Goal: Transaction & Acquisition: Subscribe to service/newsletter

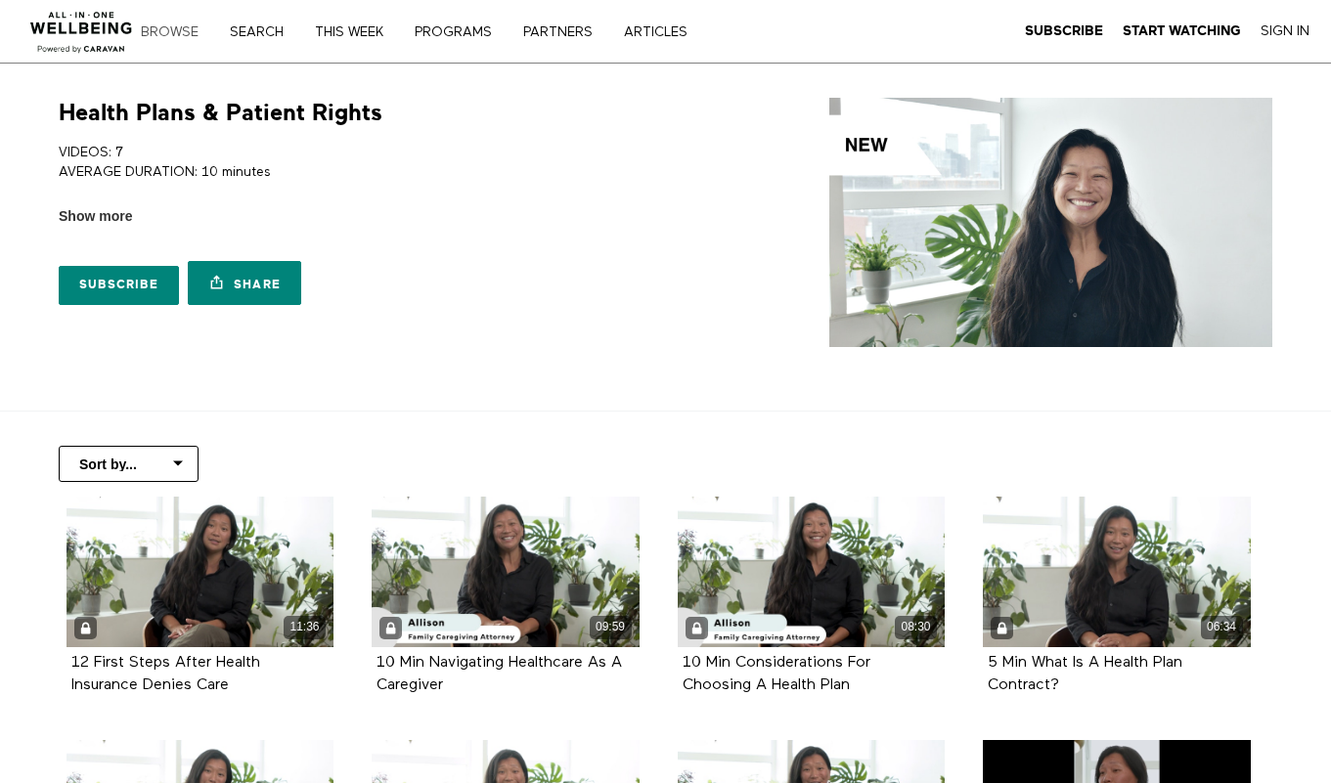
click at [173, 31] on link "Browse" at bounding box center [176, 32] width 85 height 14
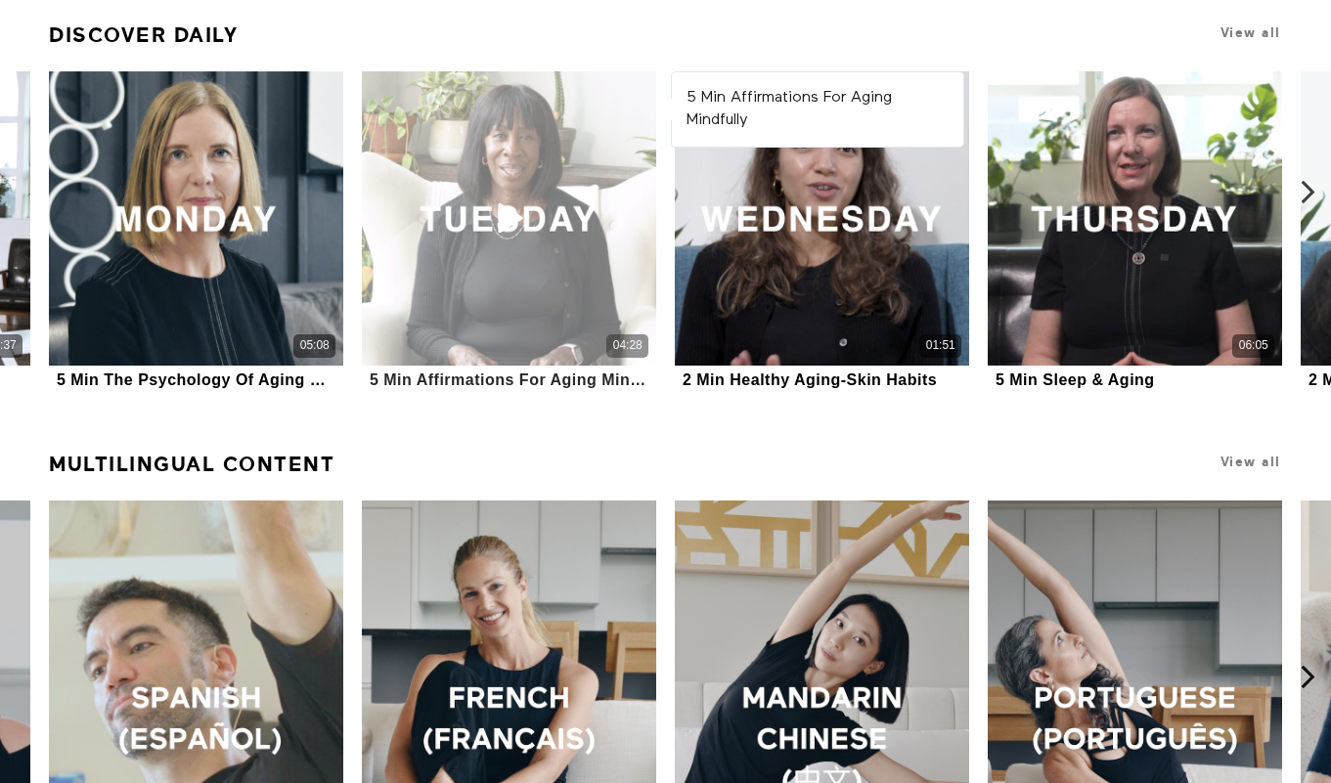
scroll to position [1135, 0]
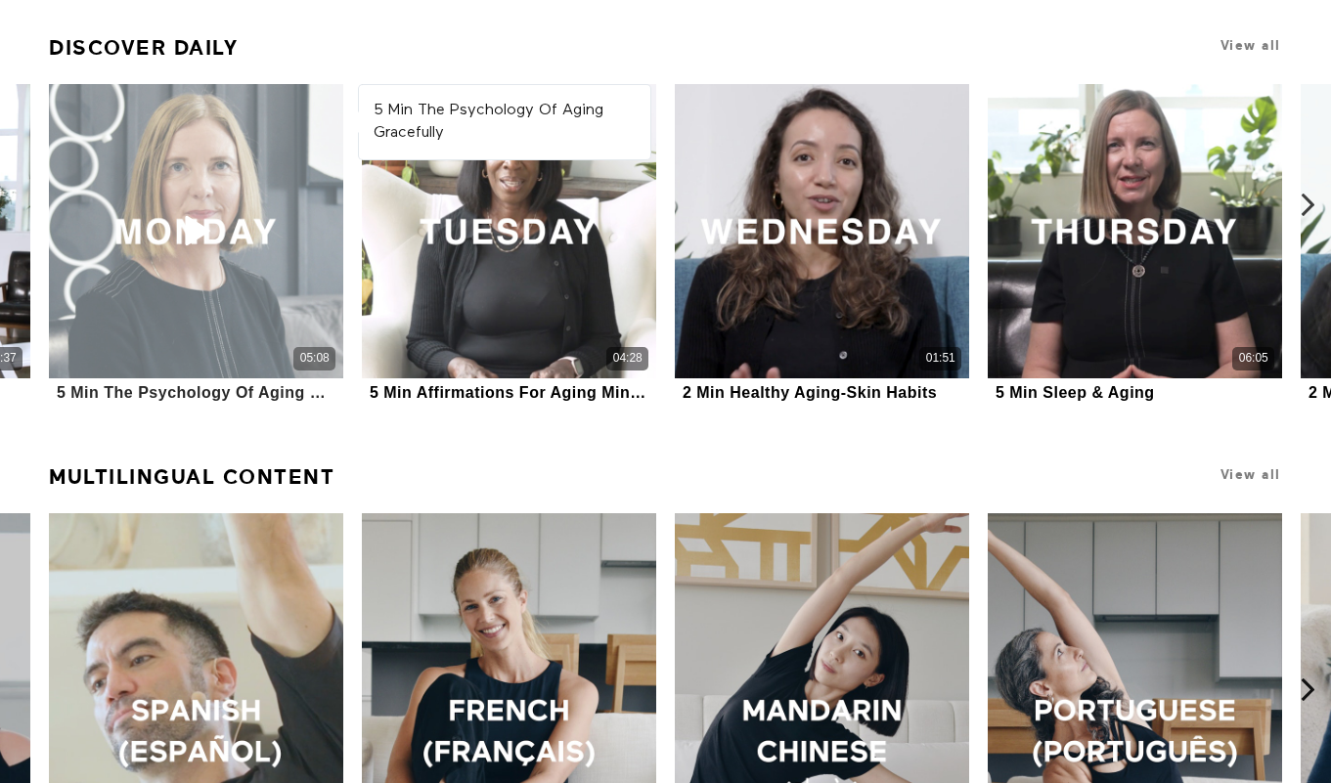
click at [243, 166] on div "05:08" at bounding box center [196, 231] width 294 height 294
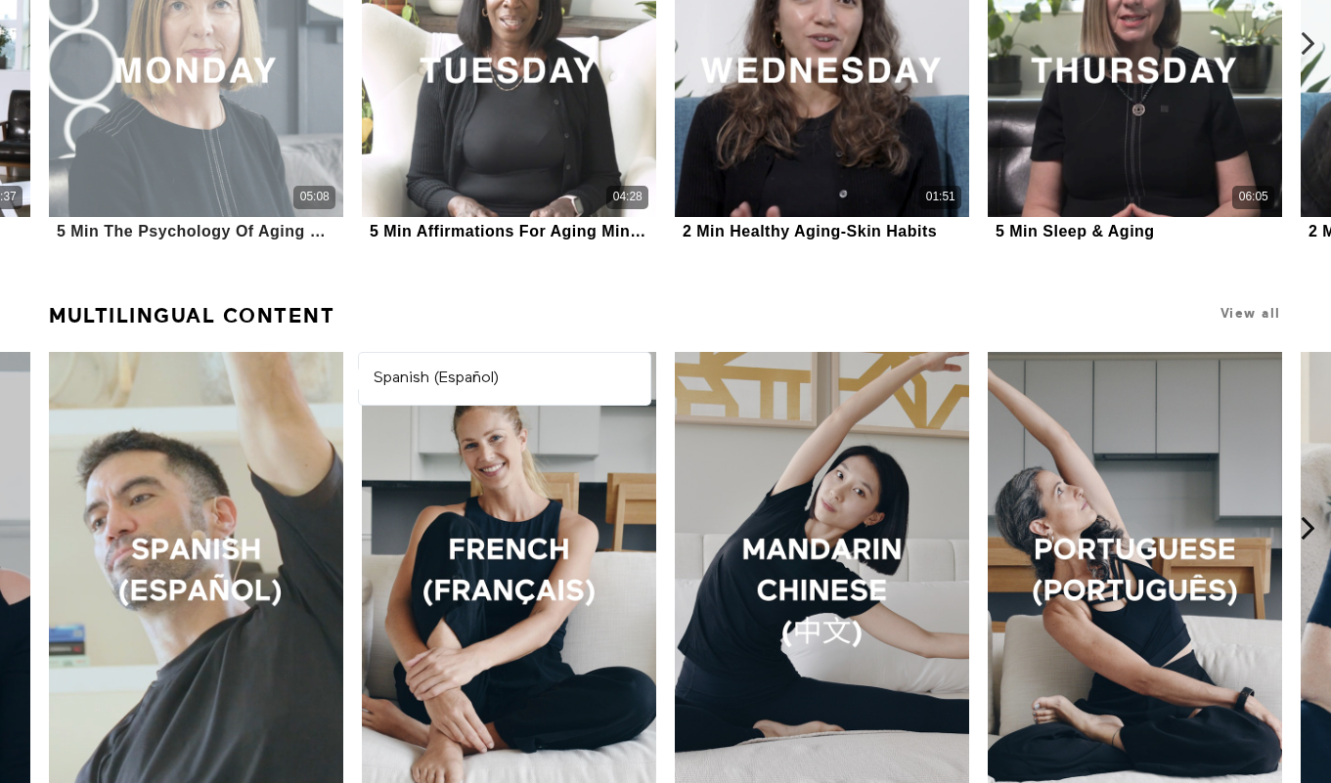
scroll to position [0, 0]
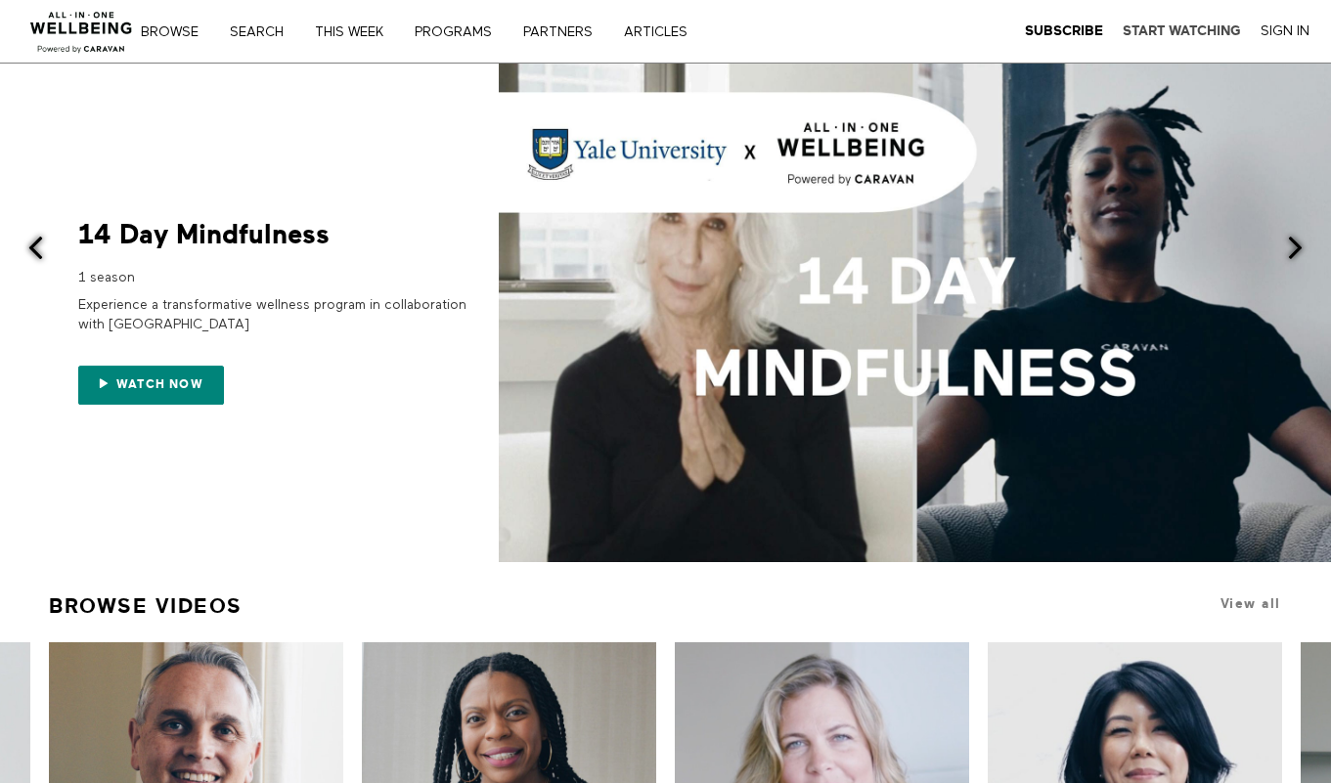
click at [1179, 27] on strong "Start Watching" at bounding box center [1182, 30] width 118 height 15
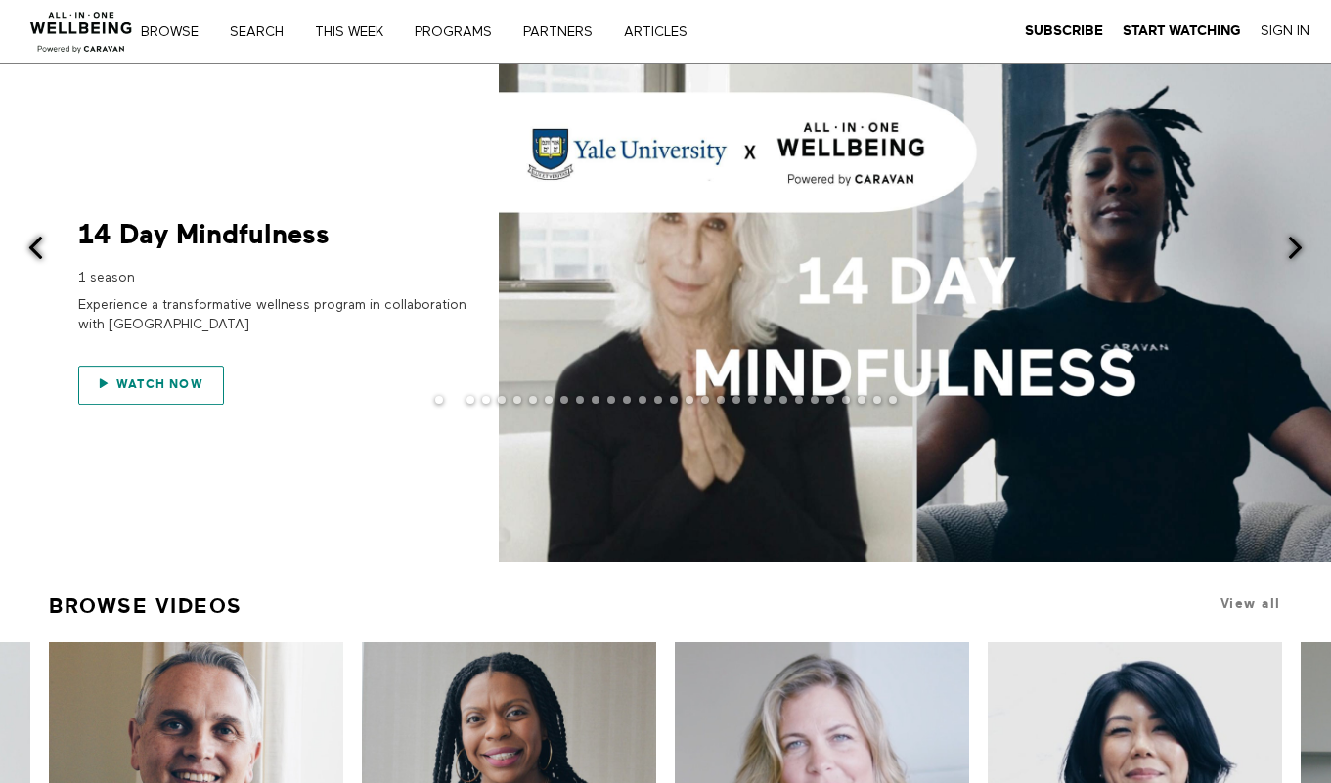
click at [170, 385] on span "Watch now" at bounding box center [159, 384] width 87 height 14
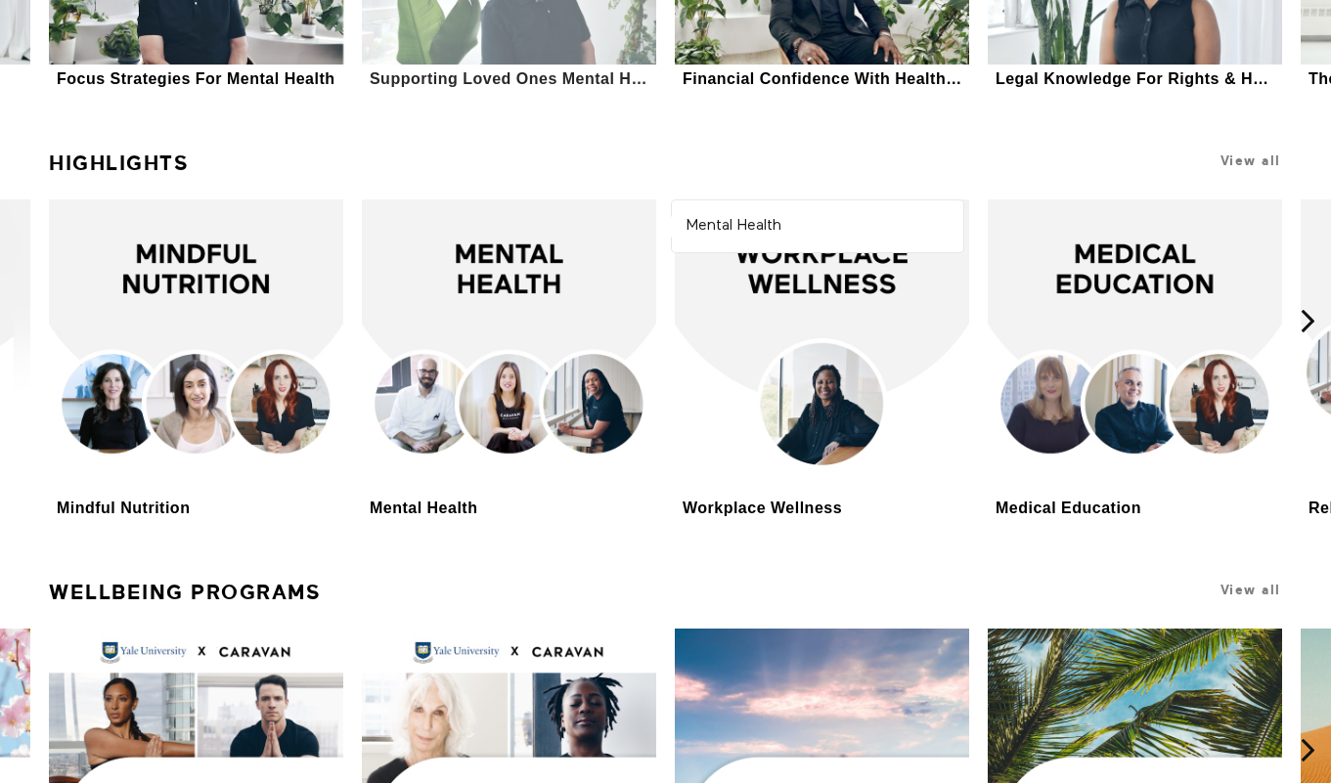
scroll to position [3369, 0]
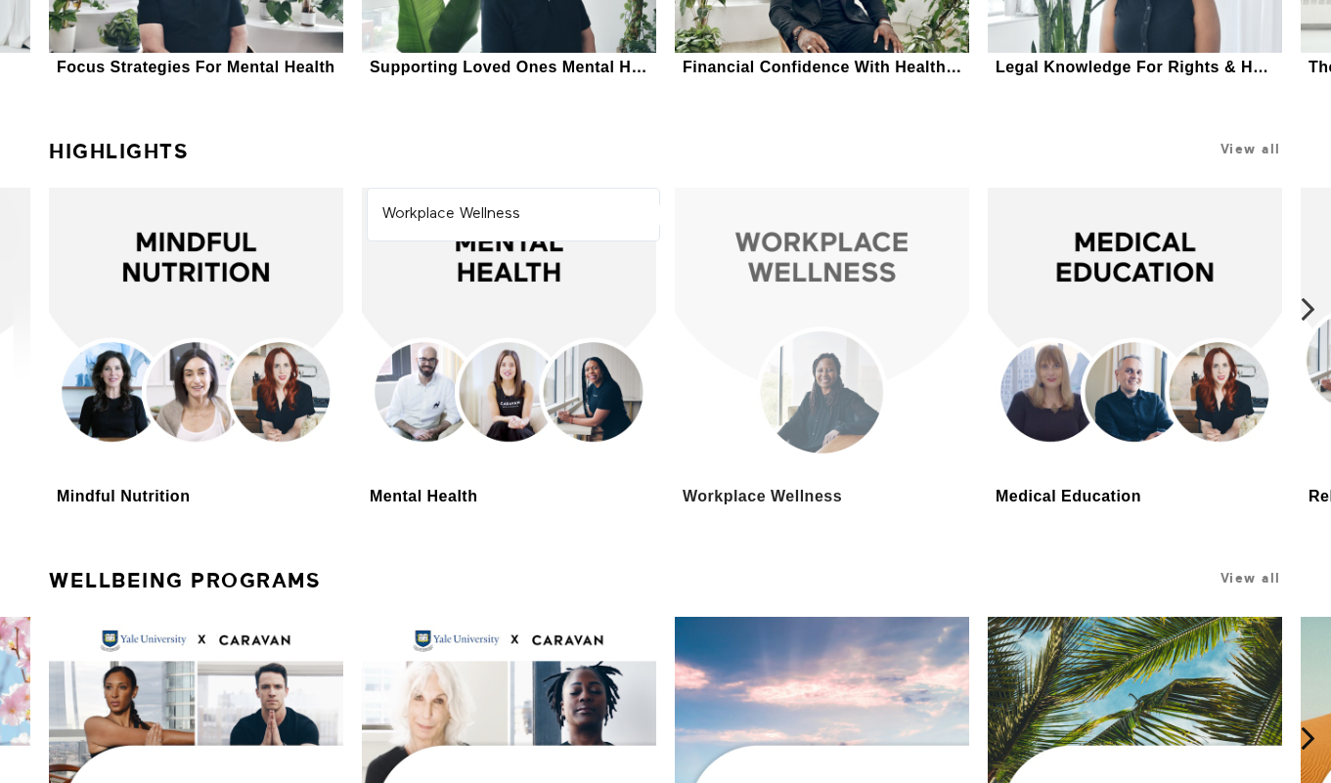
click at [746, 331] on div at bounding box center [822, 335] width 294 height 294
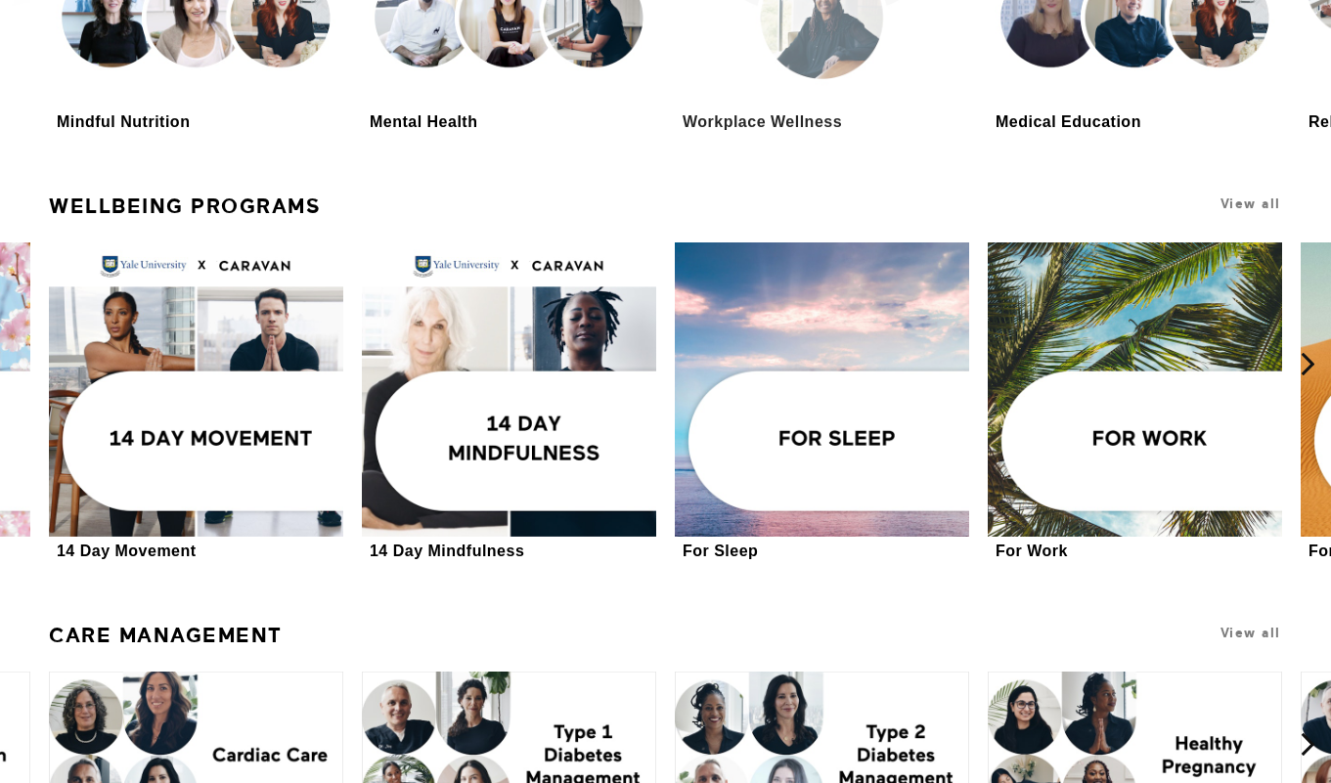
scroll to position [4004, 0]
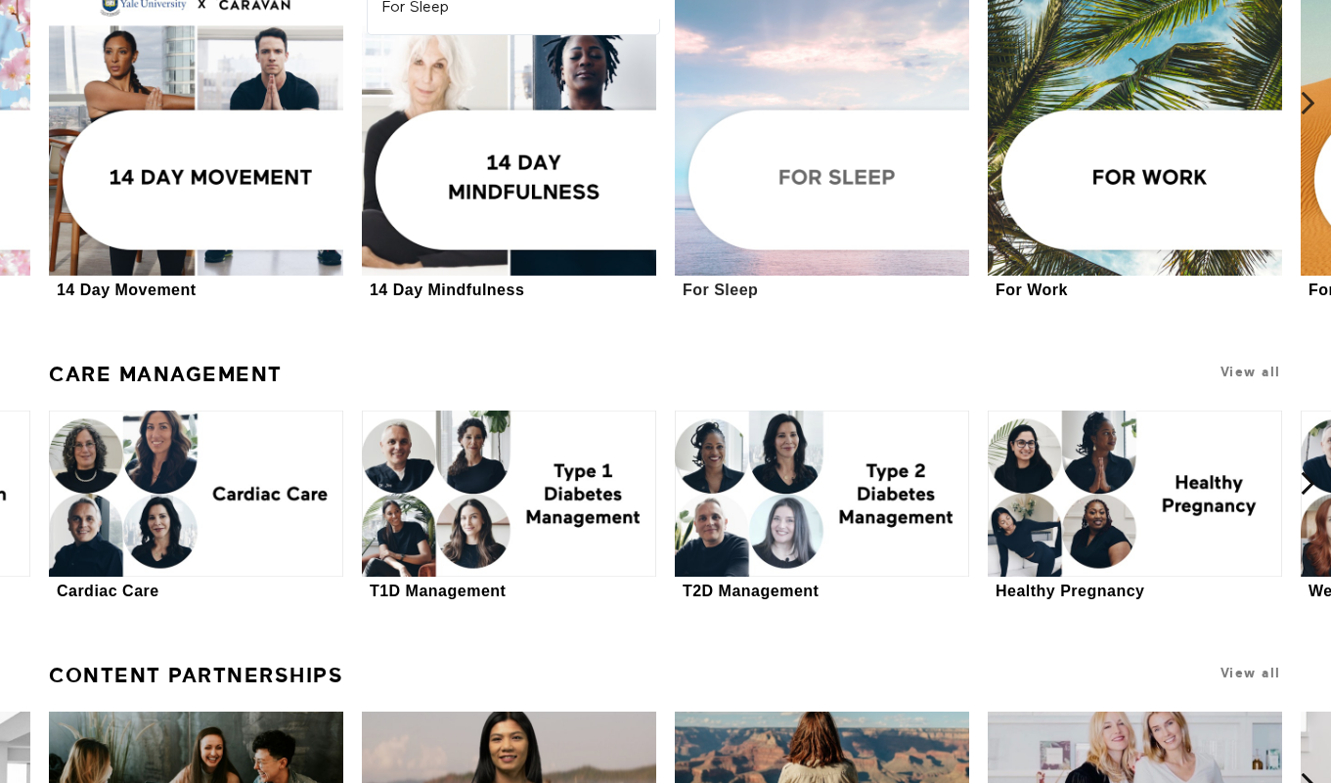
click at [807, 233] on div at bounding box center [822, 128] width 294 height 294
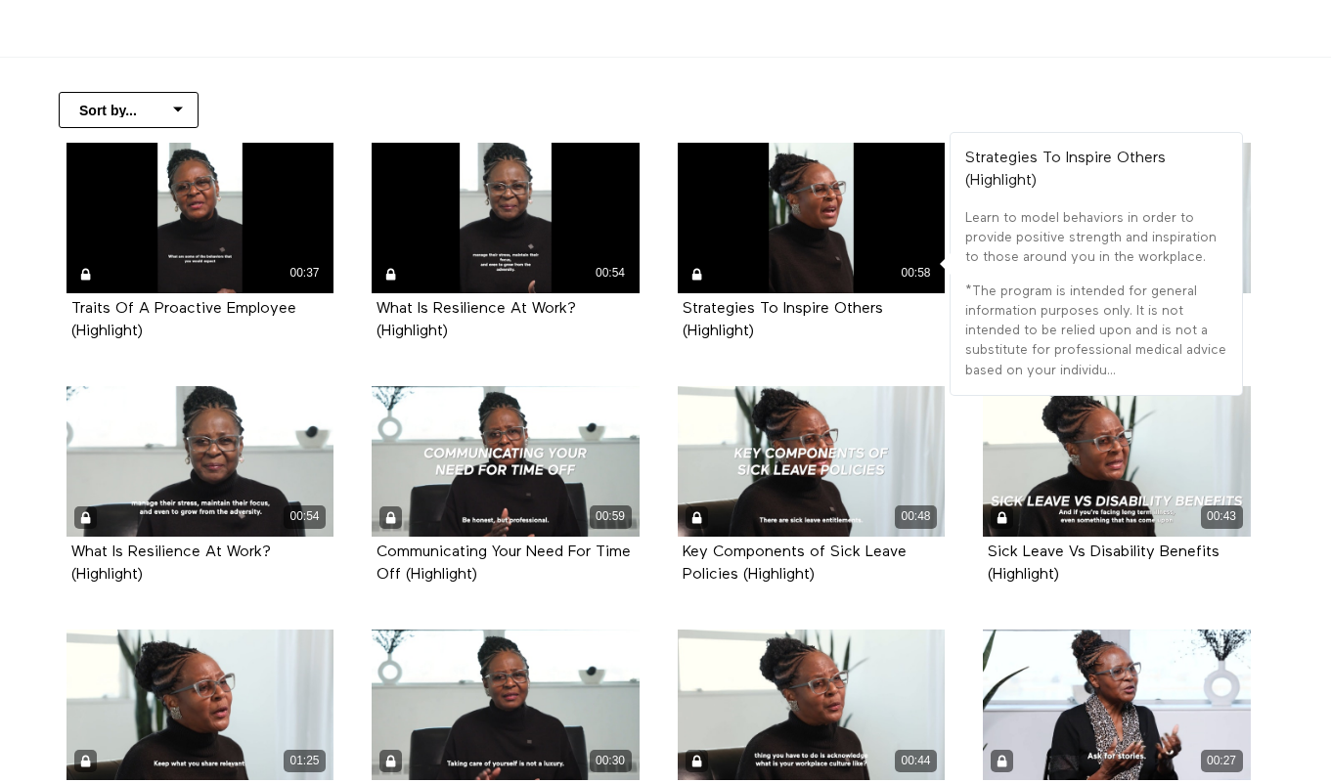
scroll to position [353, 0]
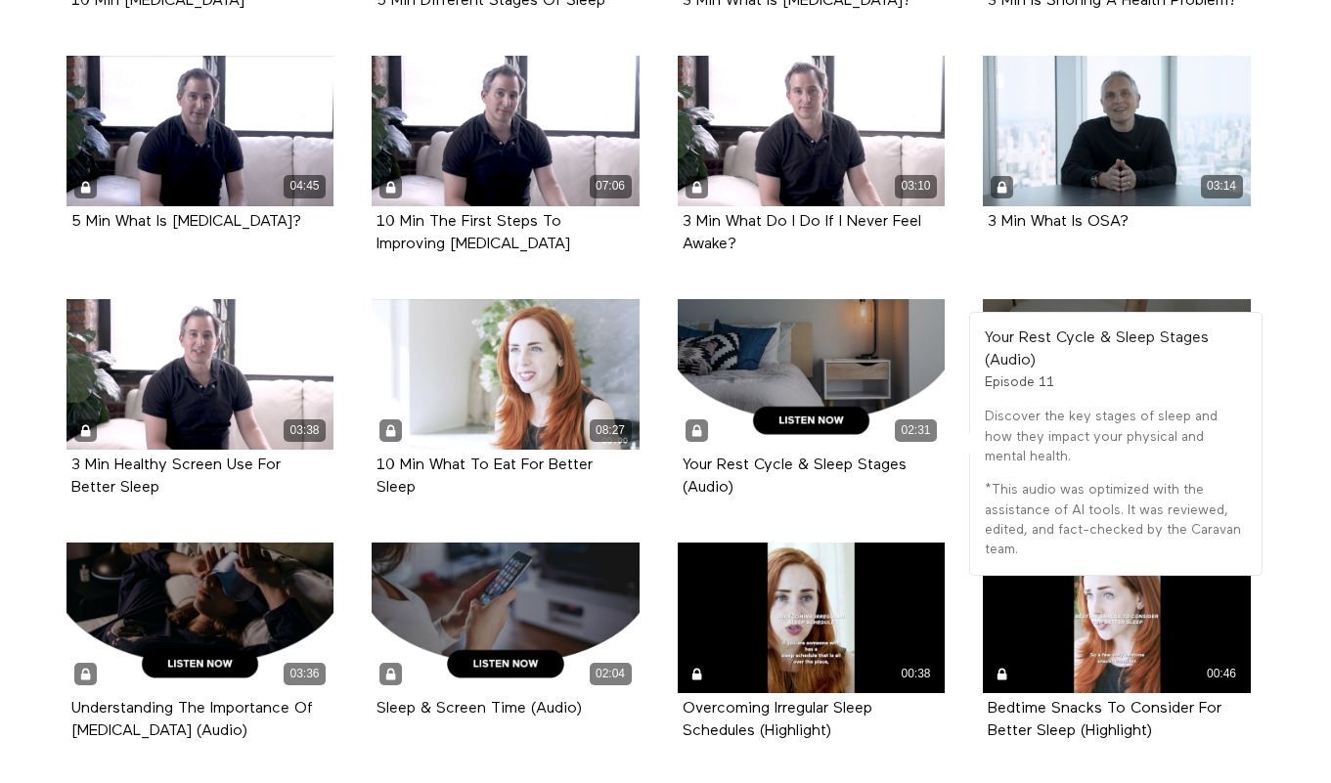
scroll to position [656, 0]
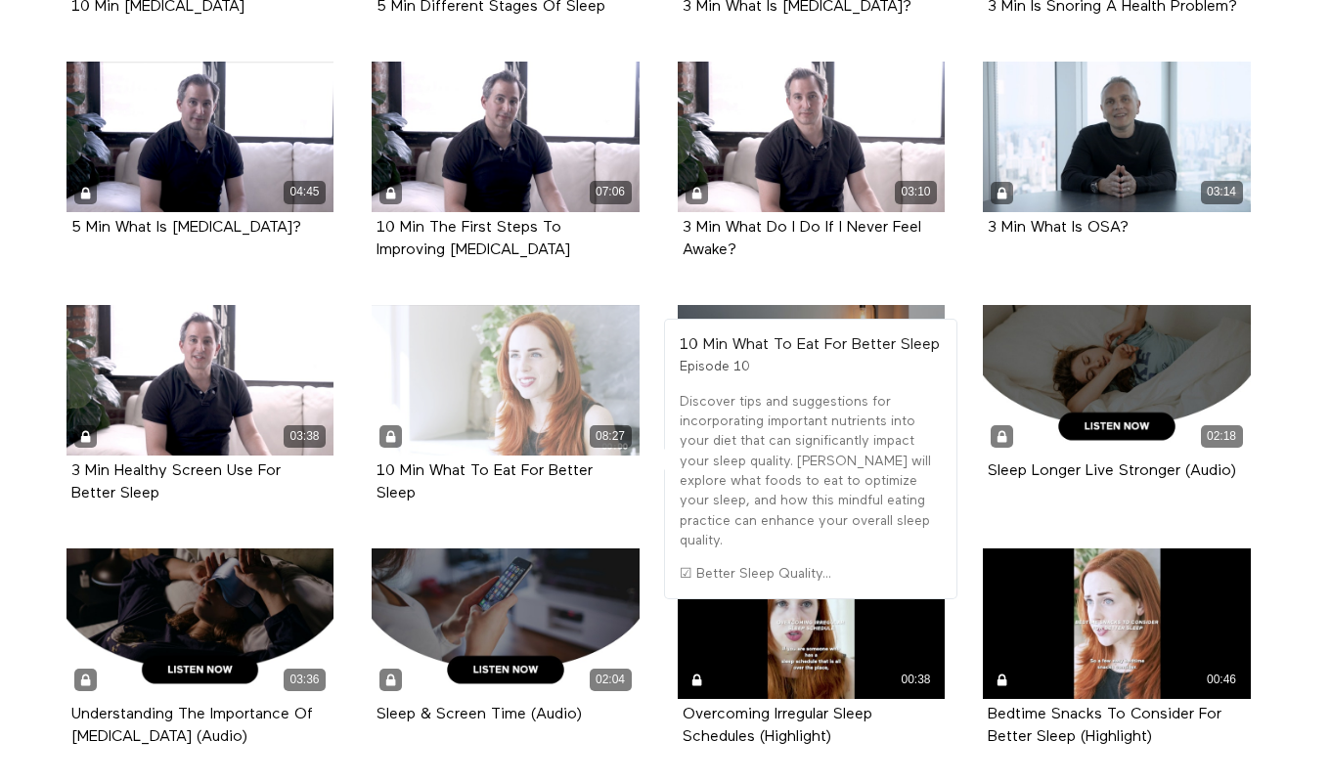
click at [535, 390] on div "08:27" at bounding box center [506, 380] width 268 height 151
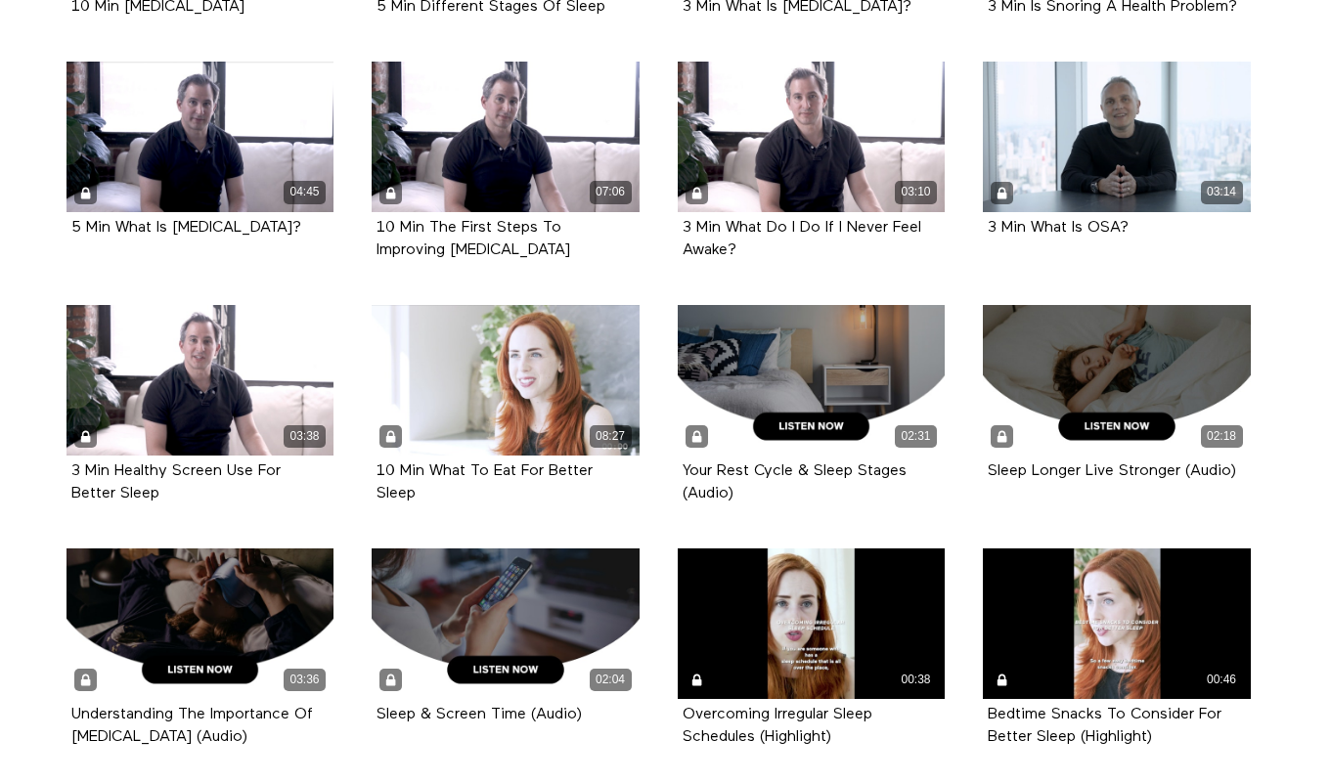
scroll to position [0, 0]
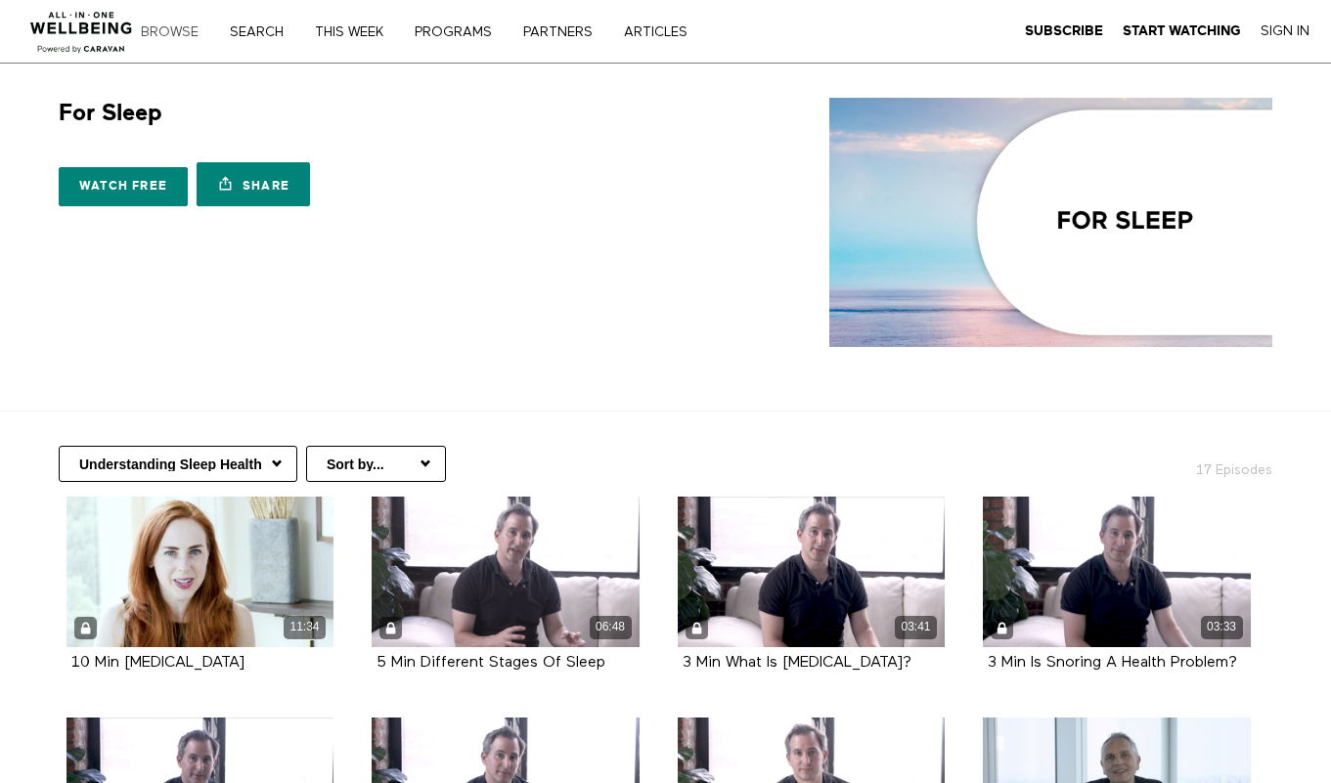
click at [162, 36] on link "Browse" at bounding box center [176, 32] width 85 height 14
click at [131, 191] on link "Watch free" at bounding box center [123, 186] width 129 height 39
click at [463, 32] on link "PROGRAMS" at bounding box center [460, 32] width 105 height 14
click at [170, 37] on link "Browse" at bounding box center [176, 32] width 85 height 14
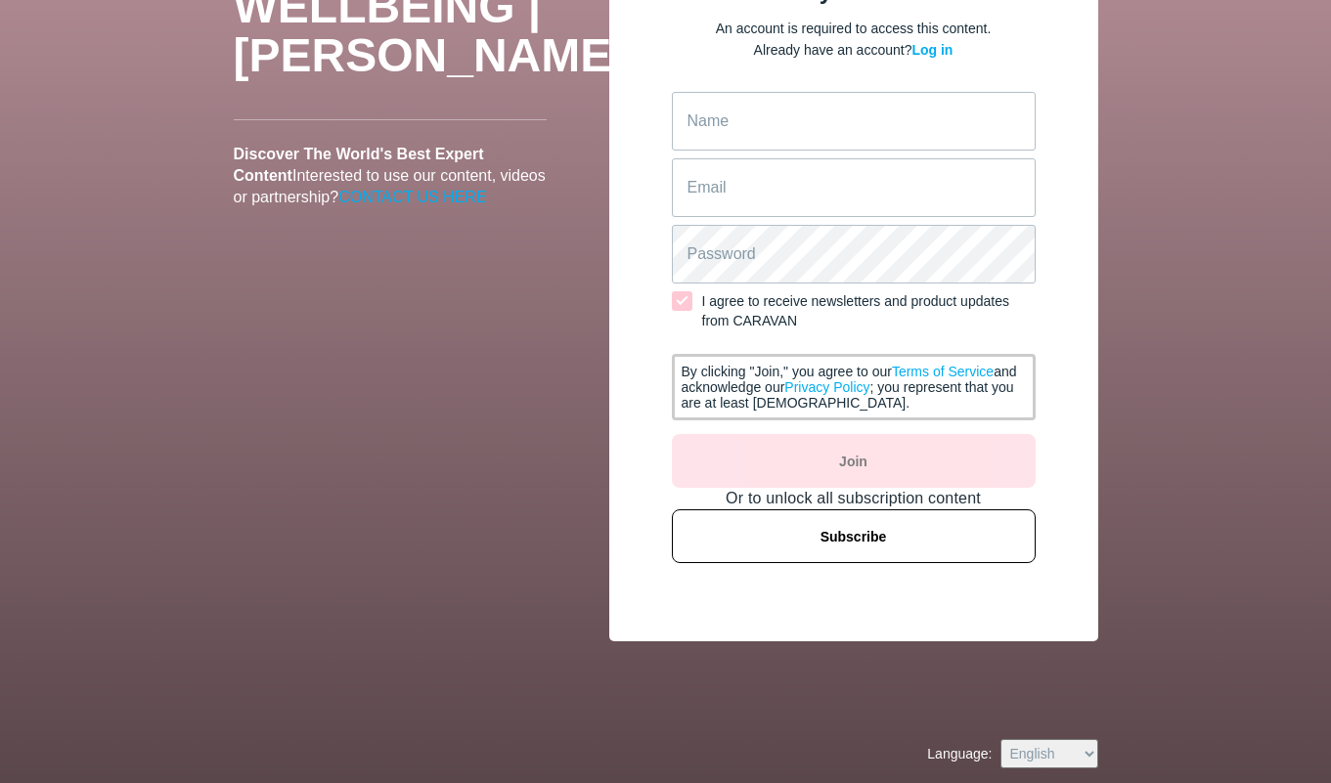
scroll to position [181, 0]
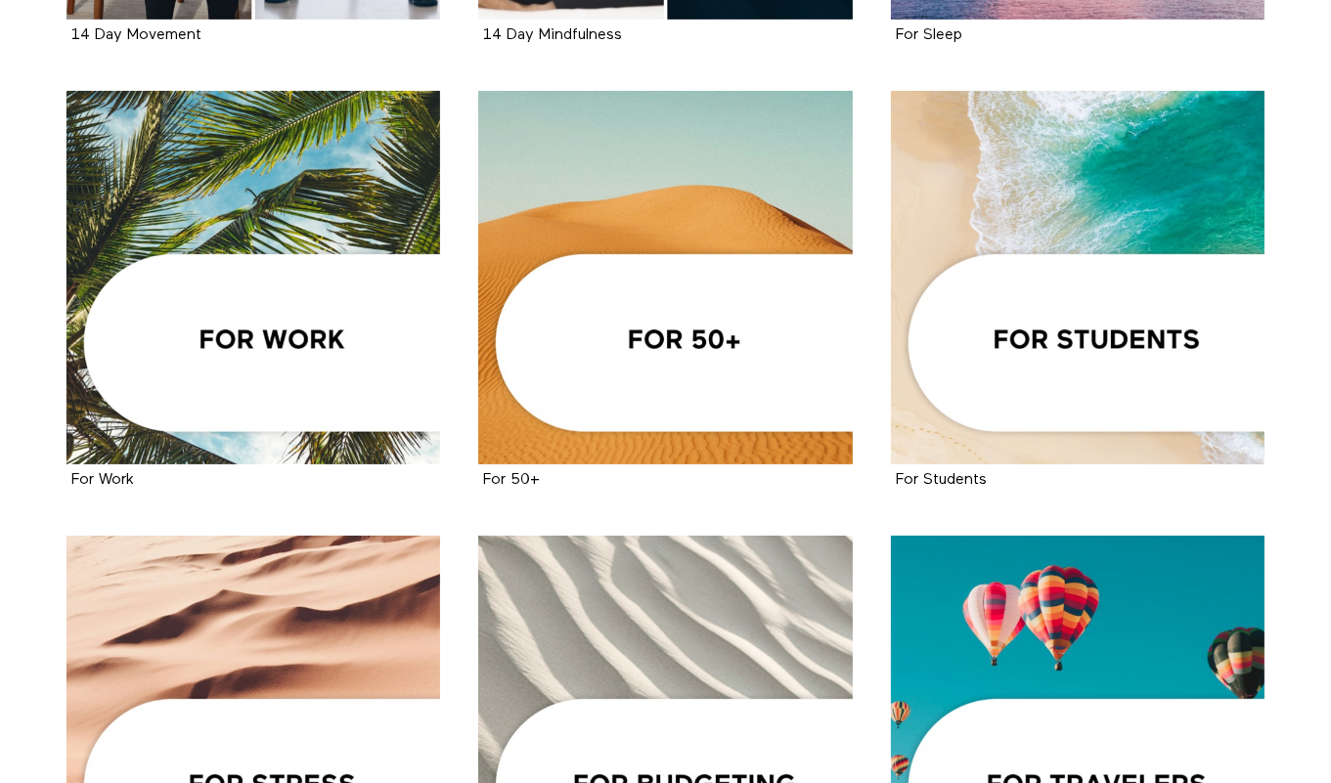
scroll to position [472, 0]
